Goal: Task Accomplishment & Management: Manage account settings

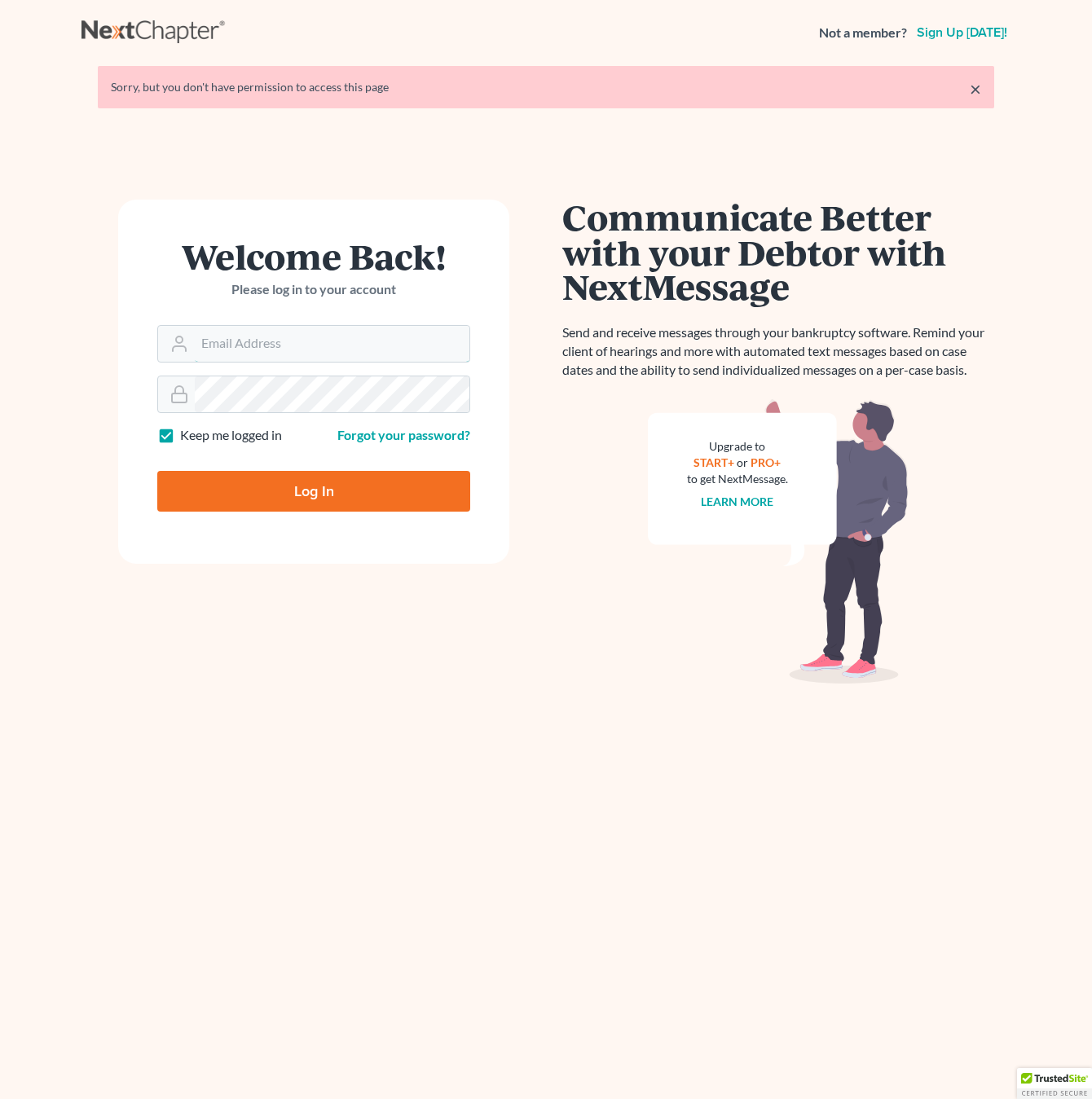
type input "[EMAIL_ADDRESS][DOMAIN_NAME]"
drag, startPoint x: 0, startPoint y: 0, endPoint x: 261, endPoint y: 340, distance: 428.6
click at [261, 340] on input "[EMAIL_ADDRESS][DOMAIN_NAME]" at bounding box center [332, 343] width 275 height 36
click at [234, 487] on input "Log In" at bounding box center [314, 490] width 313 height 41
type input "Thinking..."
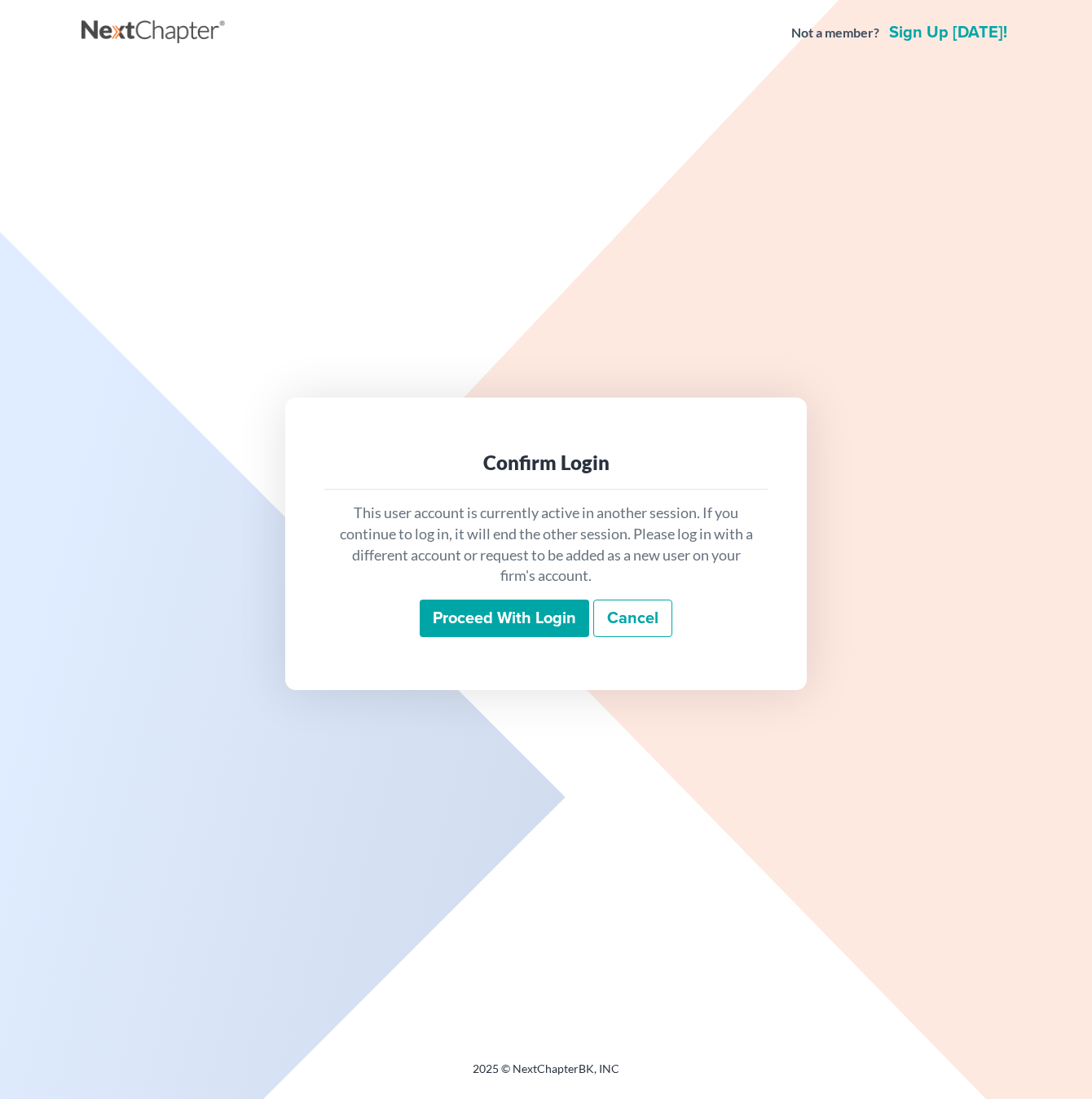
click at [487, 628] on input "Proceed with login" at bounding box center [504, 618] width 170 height 37
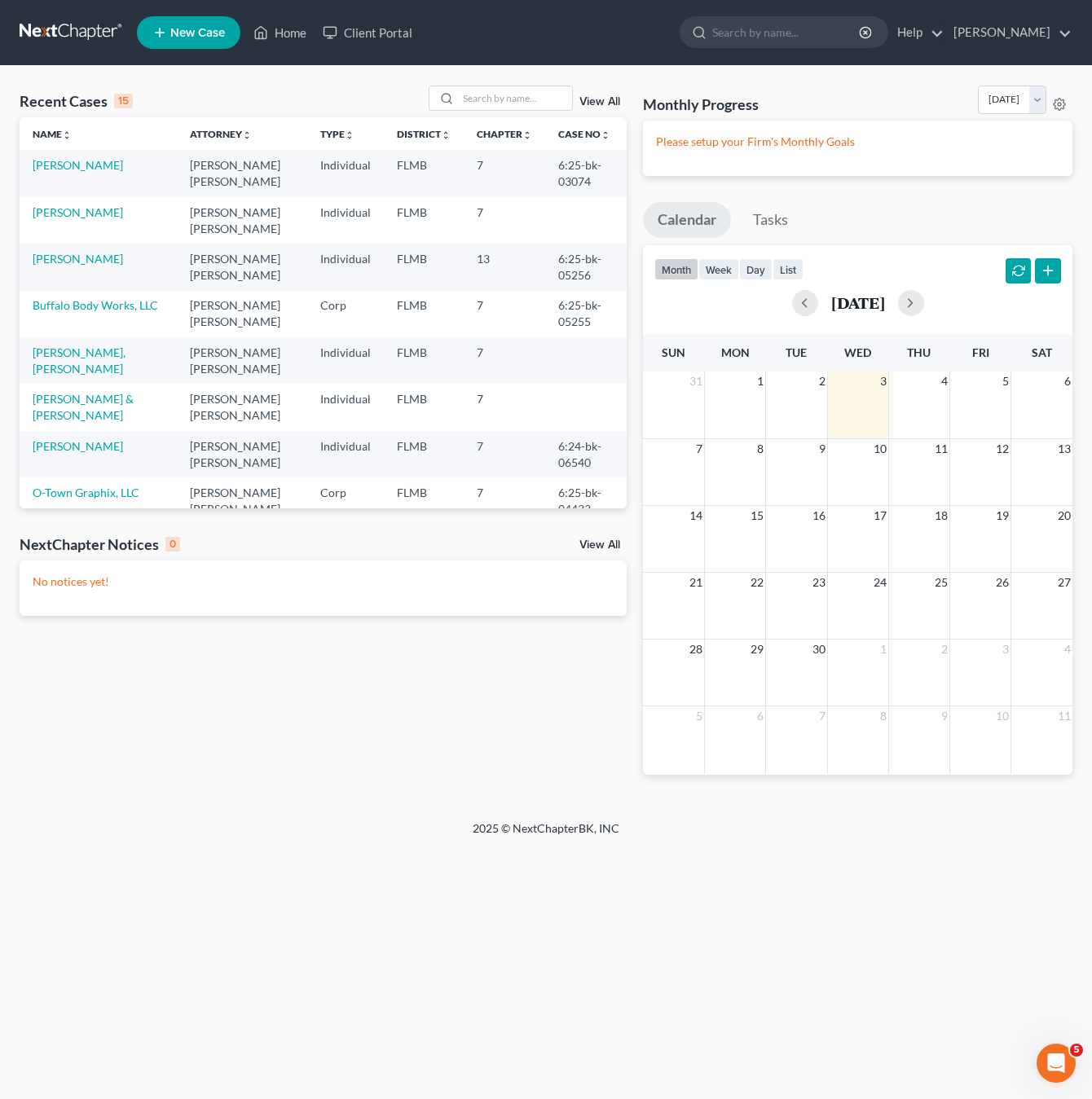
click at [537, 84] on div "Recent Cases 15 View All Name unfold_more expand_more expand_less Attorney unfo…" at bounding box center [546, 443] width 1092 height 754
click at [537, 88] on input "search" at bounding box center [515, 98] width 114 height 24
type input "[PERSON_NAME]"
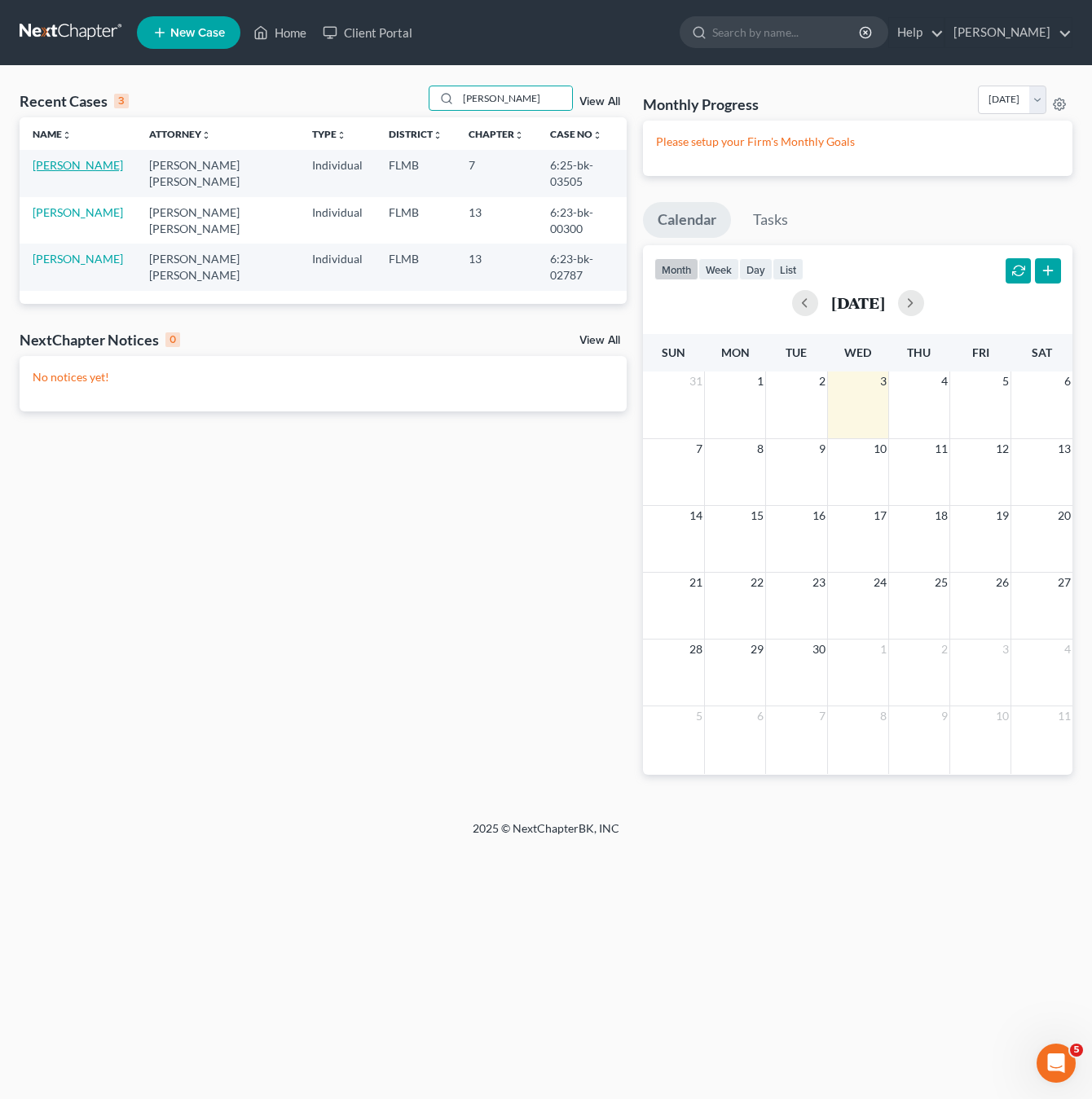
click at [62, 165] on link "[PERSON_NAME]" at bounding box center [77, 165] width 90 height 14
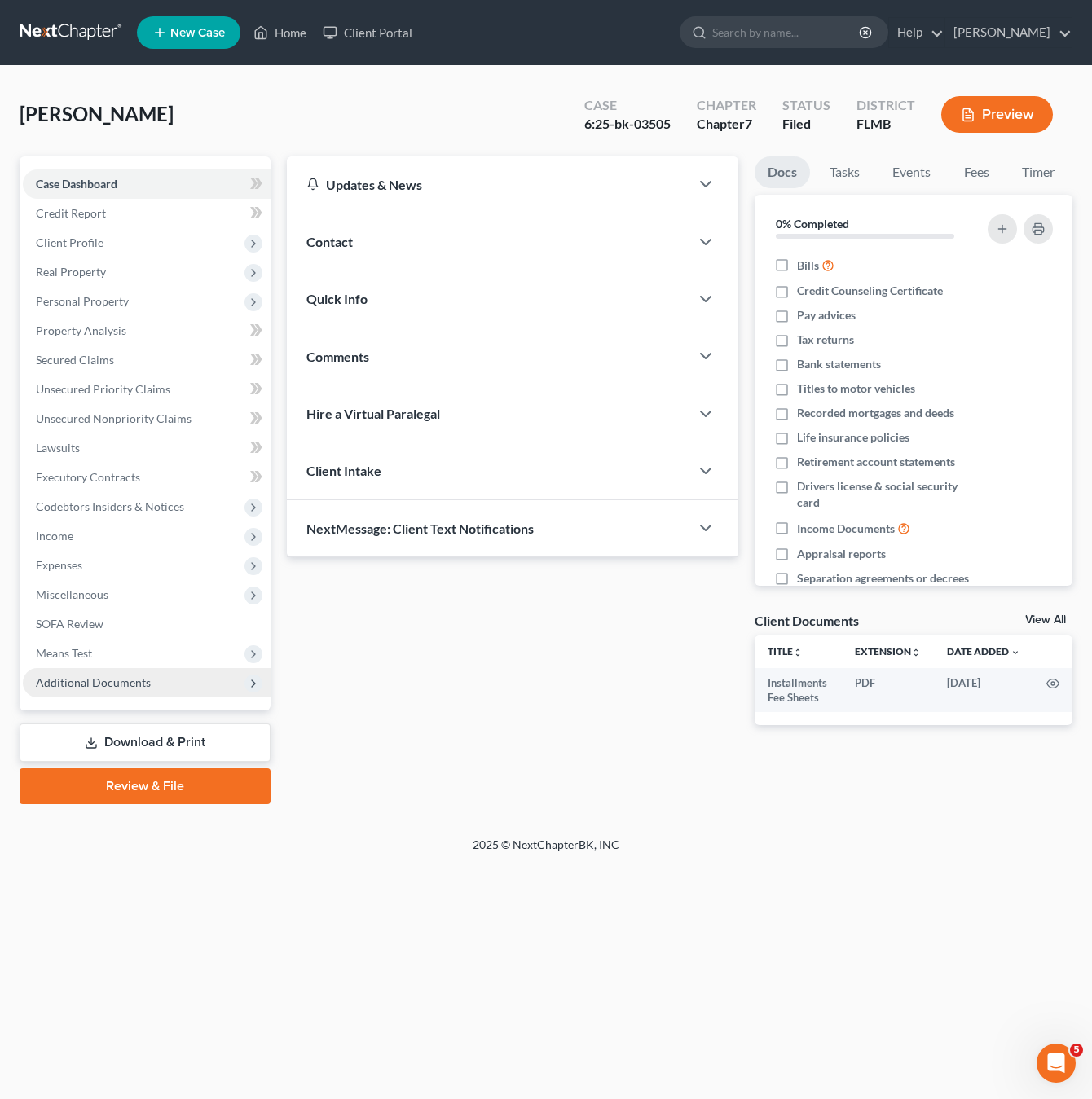
click at [90, 688] on span "Additional Documents" at bounding box center [146, 682] width 247 height 29
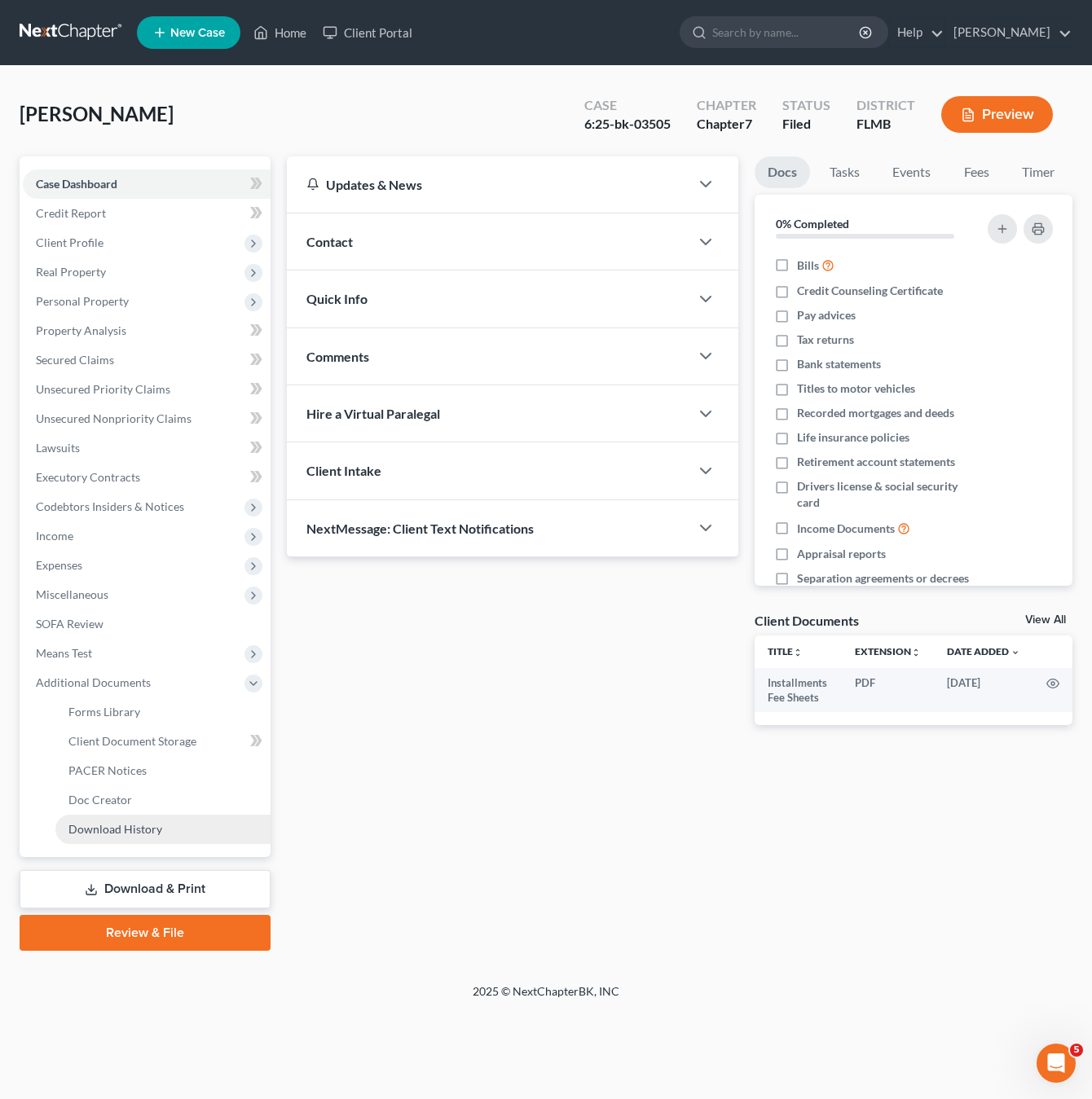
click at [135, 825] on span "Download History" at bounding box center [115, 829] width 93 height 14
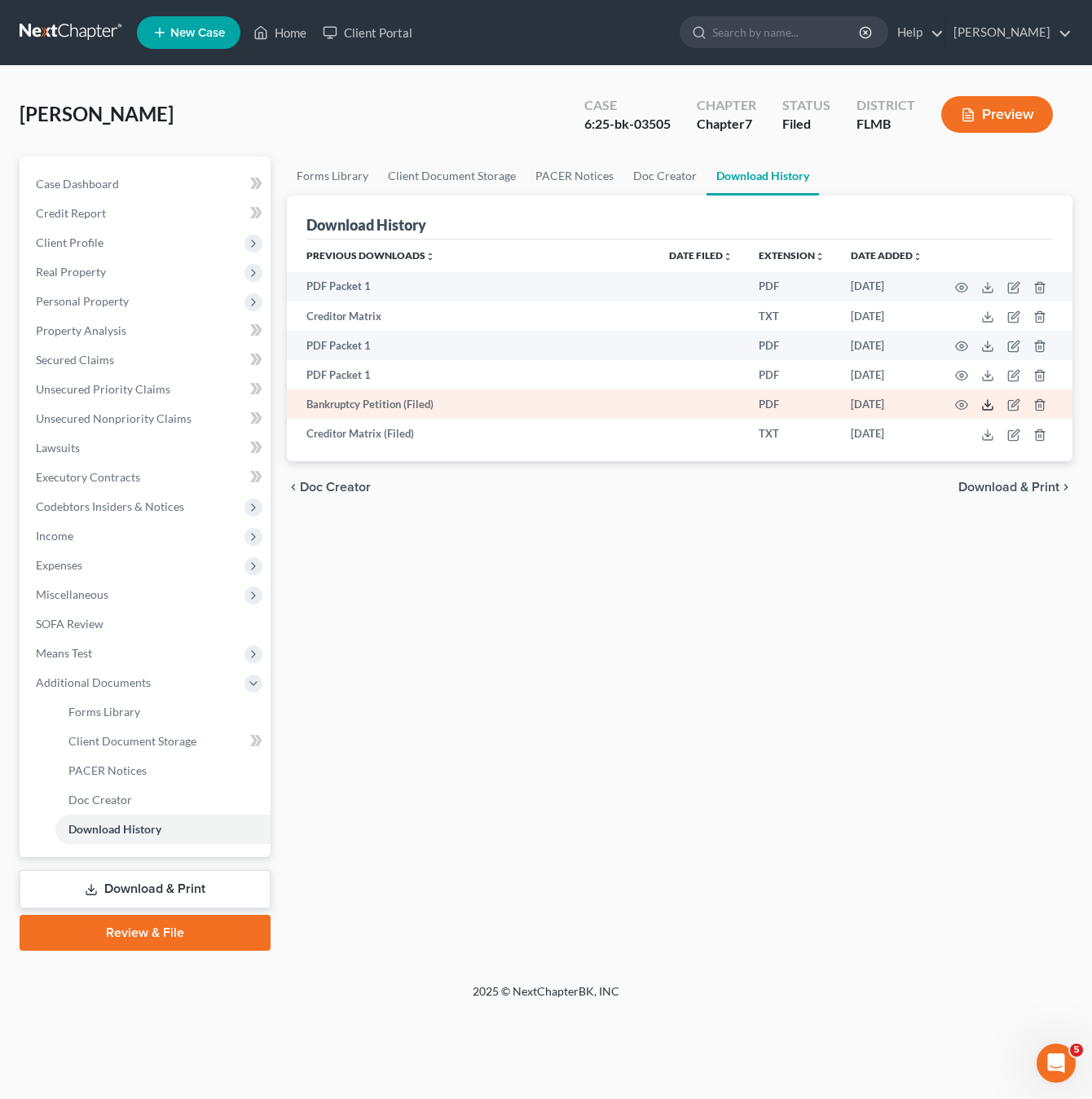
click at [986, 404] on icon at bounding box center [988, 405] width 13 height 13
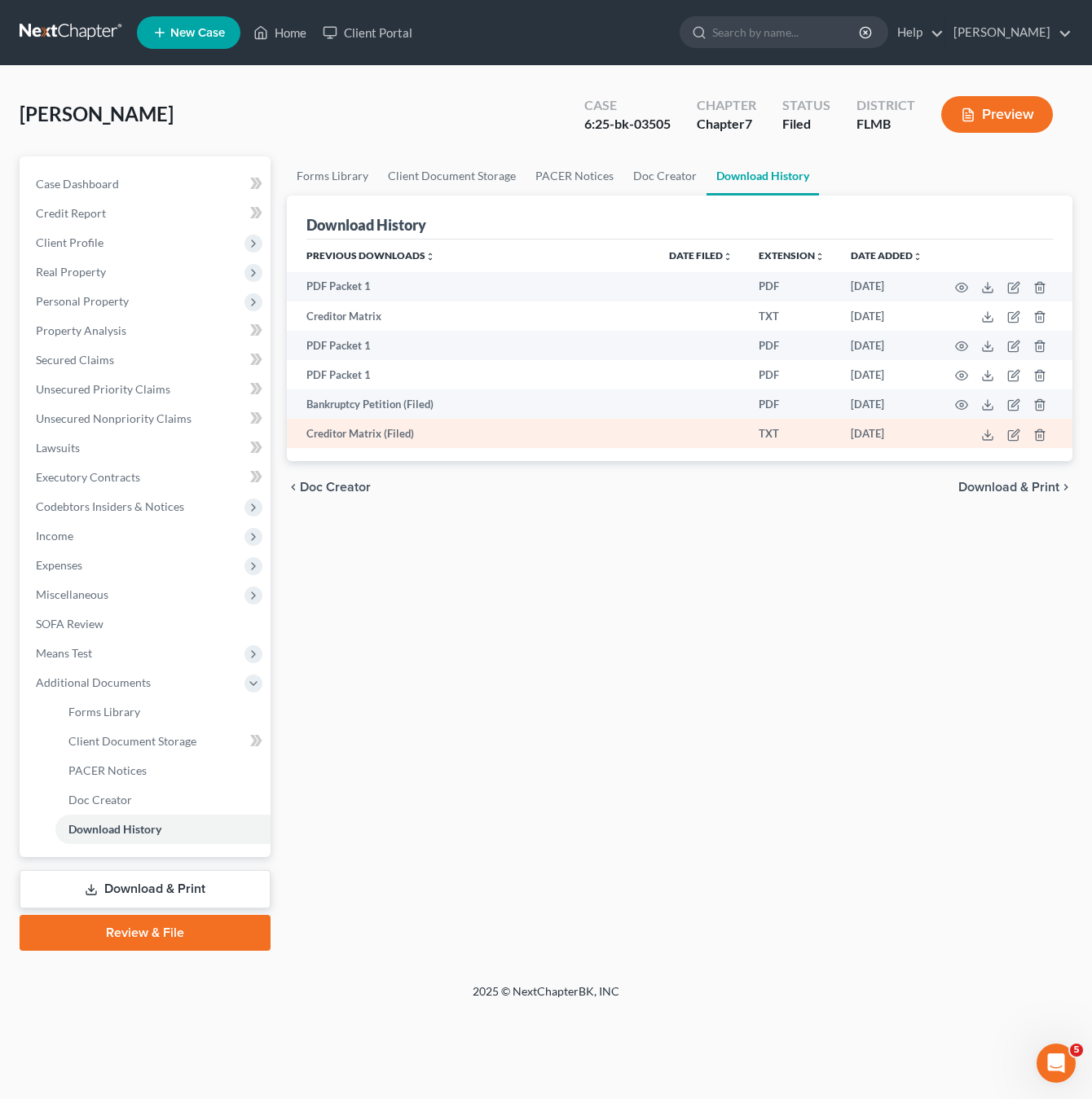
click at [423, 442] on td "Creditor Matrix (Filed)" at bounding box center [472, 432] width 369 height 29
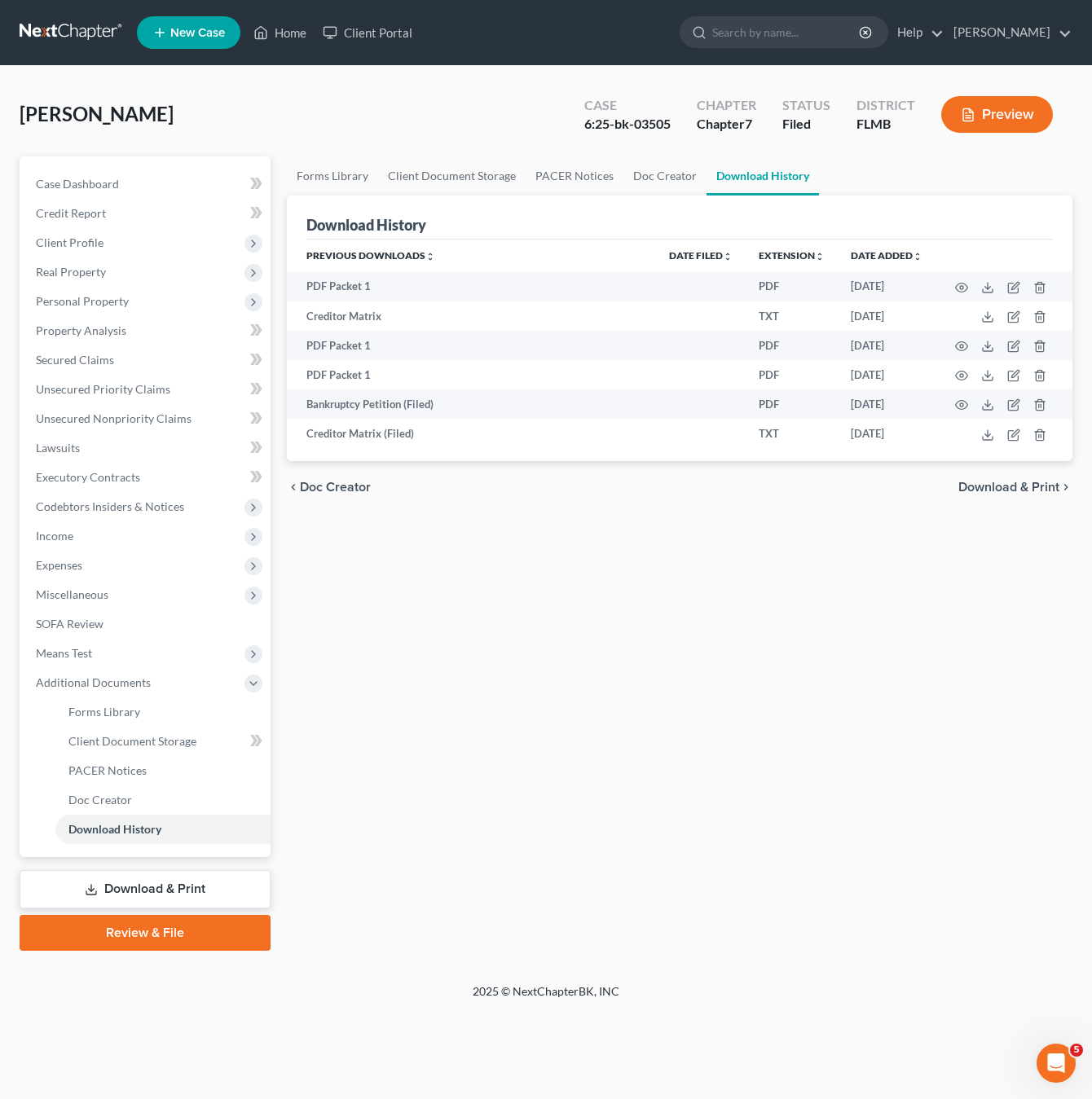
click at [425, 639] on div "Forms Library Client Document Storage PACER Notices Doc Creator Download Histor…" at bounding box center [679, 553] width 802 height 795
drag, startPoint x: 425, startPoint y: 639, endPoint x: 769, endPoint y: 176, distance: 576.8
click at [433, 624] on div "Forms Library Client Document Storage PACER Notices Doc Creator Download Histor…" at bounding box center [679, 553] width 802 height 795
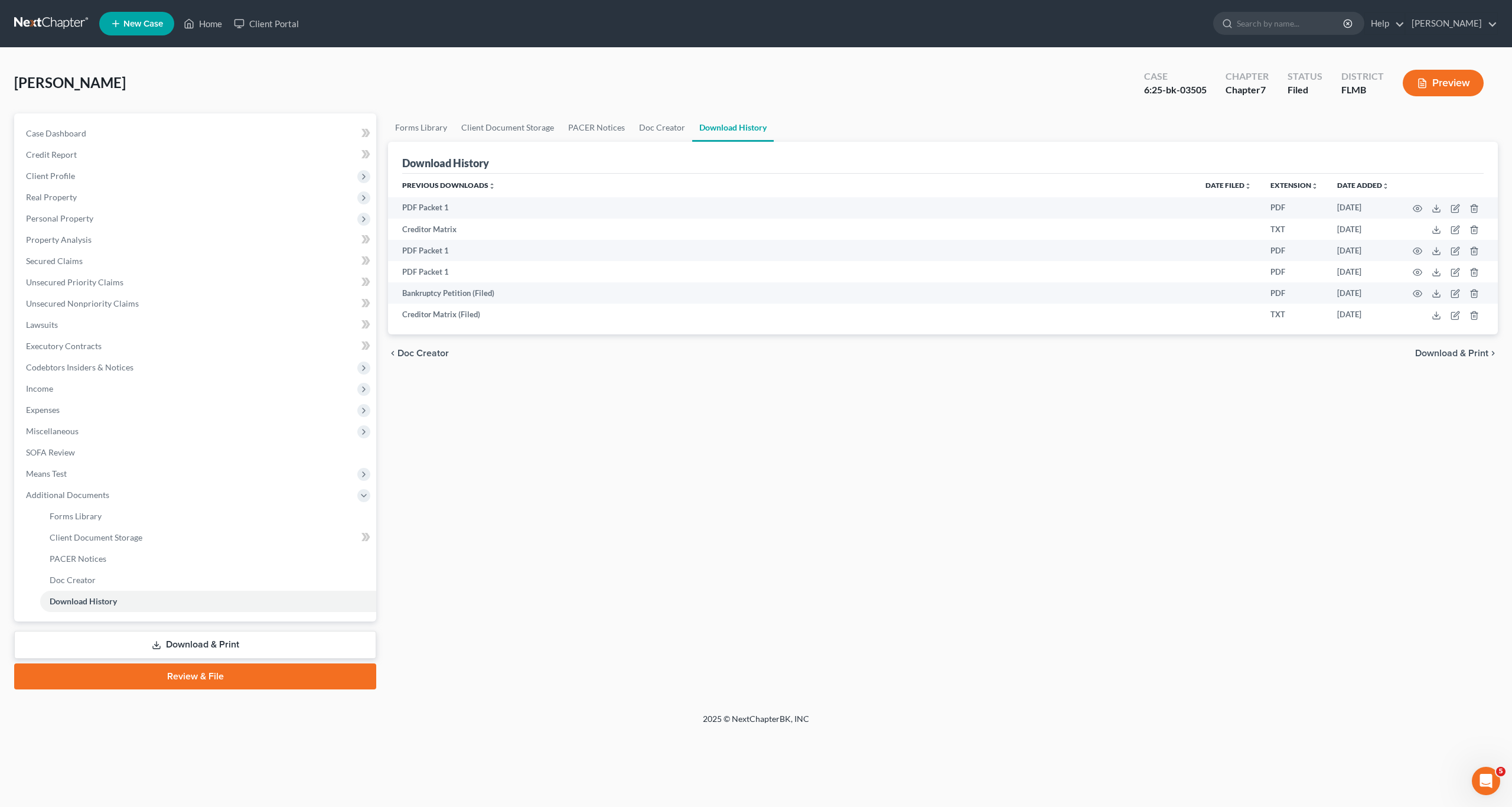
click at [791, 465] on div "Forms Library Client Document Storage PACER Notices Doc Creator Download Histor…" at bounding box center [942, 401] width 1122 height 576
drag, startPoint x: 838, startPoint y: 465, endPoint x: 189, endPoint y: 433, distance: 649.8
click at [791, 462] on div "Forms Library Client Document Storage PACER Notices Doc Creator Download Histor…" at bounding box center [942, 401] width 1122 height 576
